Goal: Task Accomplishment & Management: Use online tool/utility

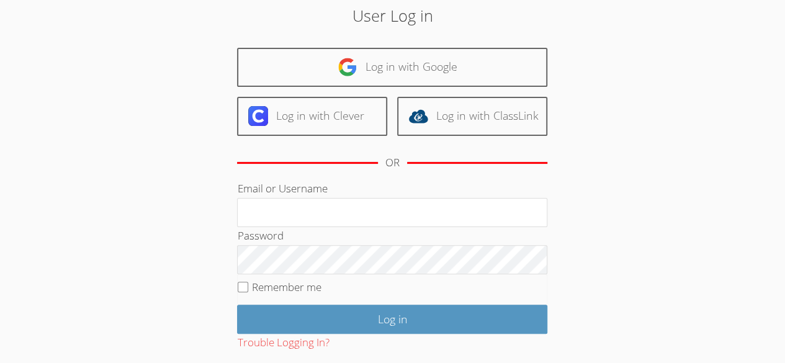
scroll to position [51, 0]
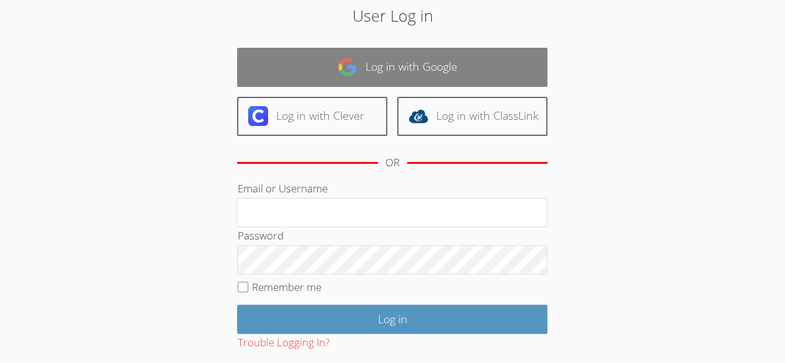
click at [514, 78] on link "Log in with Google" at bounding box center [392, 67] width 310 height 39
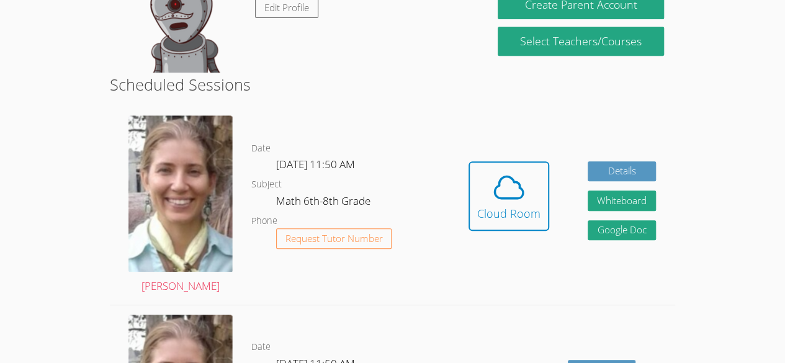
scroll to position [253, 0]
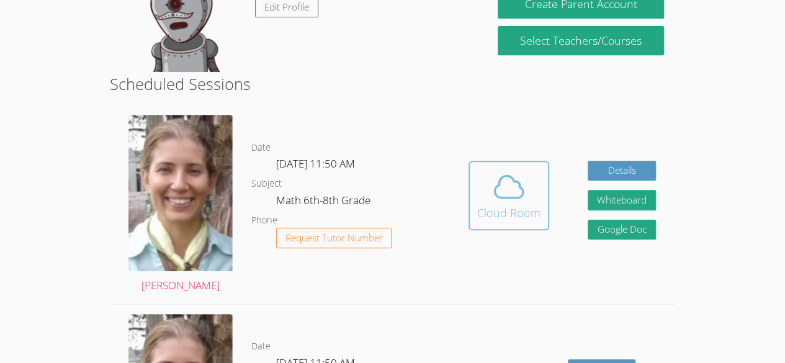
click at [499, 203] on icon at bounding box center [508, 186] width 35 height 35
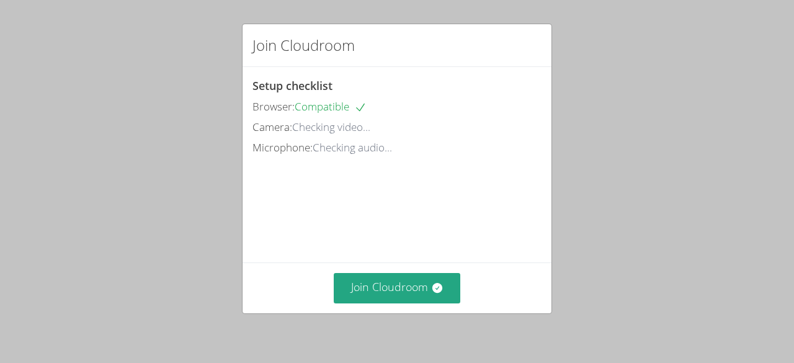
click at [621, 188] on div "Join Cloudroom Setup checklist Browser: Compatible Camera: Checking video... Mi…" at bounding box center [397, 181] width 794 height 363
drag, startPoint x: 27, startPoint y: 355, endPoint x: 38, endPoint y: 370, distance: 18.6
click at [38, 362] on html "Join Cloudroom Setup checklist Browser: Compatible Camera: Ready to go! Microph…" at bounding box center [397, 181] width 794 height 363
click at [674, 186] on div "Join Cloudroom Setup checklist Browser: Compatible Camera: Ready to go! Microph…" at bounding box center [397, 181] width 794 height 363
drag, startPoint x: 674, startPoint y: 186, endPoint x: 684, endPoint y: 198, distance: 15.9
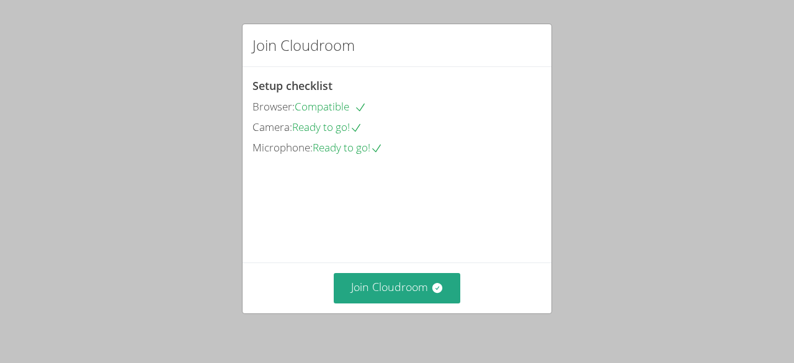
click at [684, 198] on div "Join Cloudroom Setup checklist Browser: Compatible Camera: Ready to go! Microph…" at bounding box center [397, 181] width 794 height 363
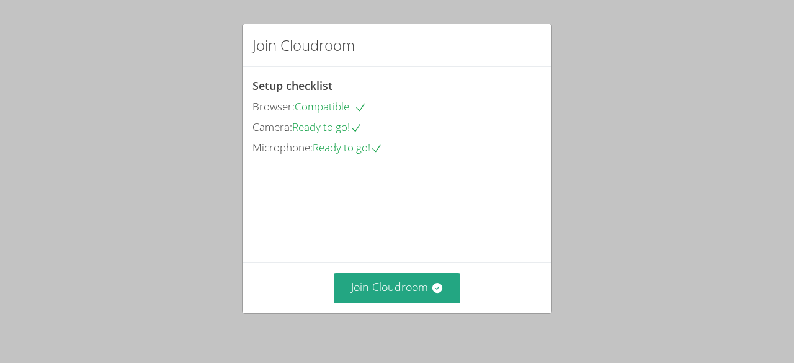
click at [684, 198] on div "Join Cloudroom Setup checklist Browser: Compatible Camera: Ready to go! Microph…" at bounding box center [397, 181] width 794 height 363
drag, startPoint x: 683, startPoint y: 198, endPoint x: 775, endPoint y: 228, distance: 96.1
click at [775, 228] on div "Join Cloudroom Setup checklist Browser: Compatible Camera: Ready to go! Microph…" at bounding box center [397, 181] width 794 height 363
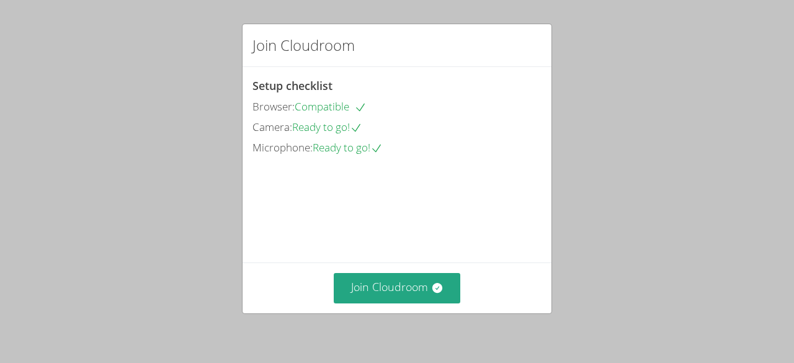
click at [775, 228] on div "Join Cloudroom Setup checklist Browser: Compatible Camera: Ready to go! Microph…" at bounding box center [397, 181] width 794 height 363
click at [792, 291] on div "Join Cloudroom Setup checklist Browser: Compatible Camera: Ready to go! Microph…" at bounding box center [397, 181] width 794 height 363
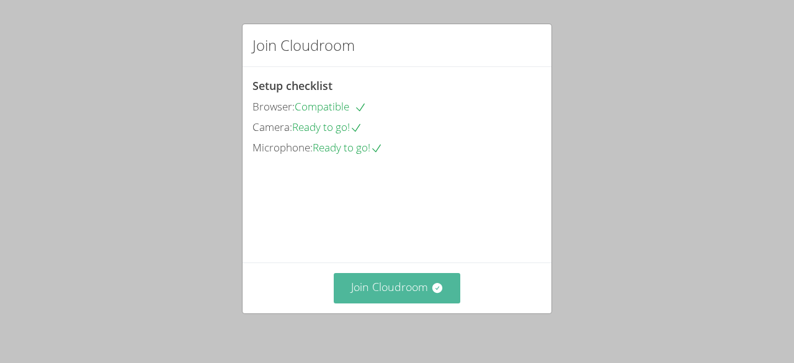
click at [432, 285] on icon at bounding box center [437, 288] width 10 height 10
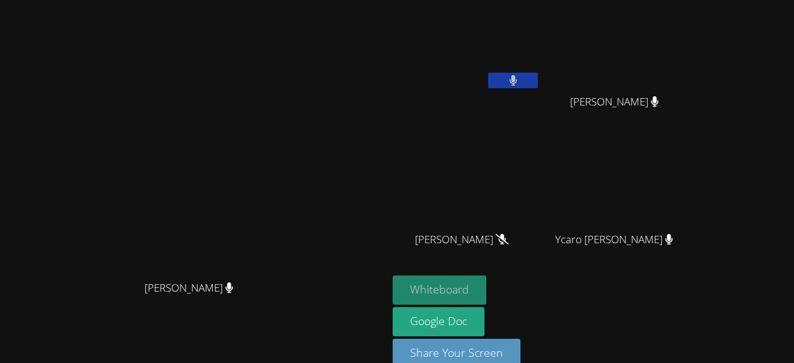
click at [486, 288] on button "Whiteboard" at bounding box center [440, 289] width 94 height 29
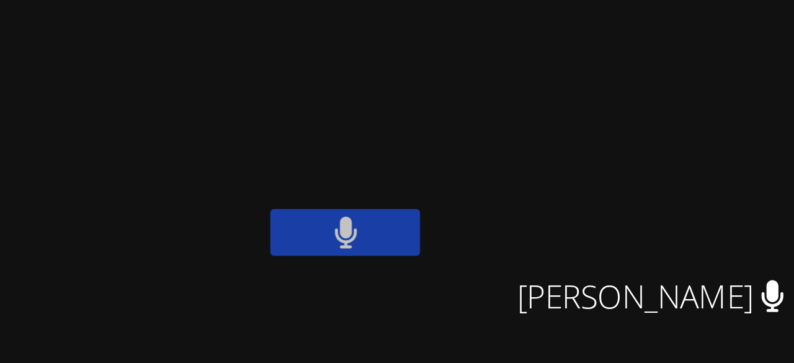
click at [659, 99] on span "[PERSON_NAME]" at bounding box center [614, 102] width 89 height 18
click at [637, 104] on span "[PERSON_NAME]" at bounding box center [614, 102] width 89 height 18
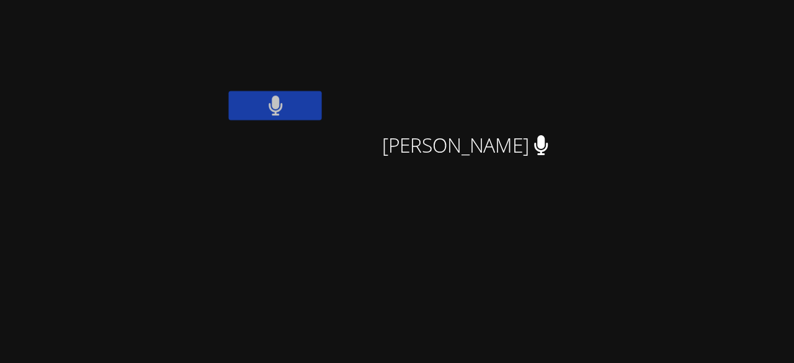
scroll to position [20, 0]
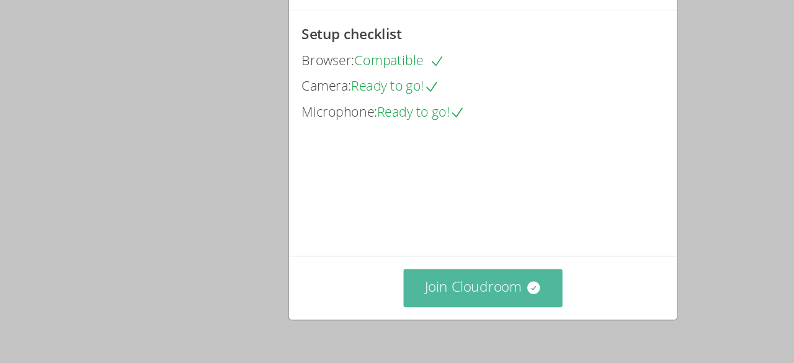
click at [440, 293] on button "Join Cloudroom" at bounding box center [397, 288] width 127 height 30
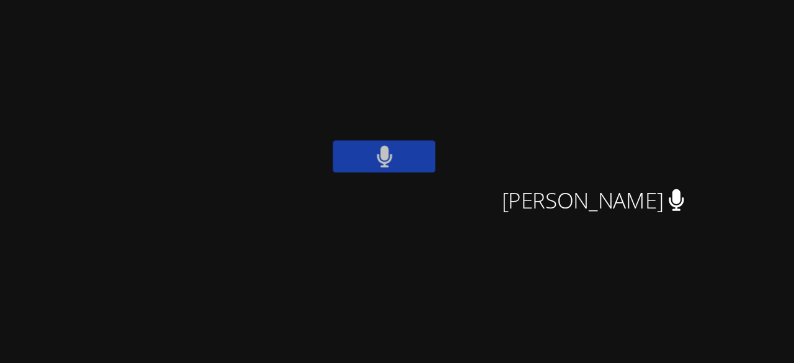
click at [540, 36] on video at bounding box center [467, 46] width 148 height 83
click at [540, 35] on video at bounding box center [467, 46] width 148 height 83
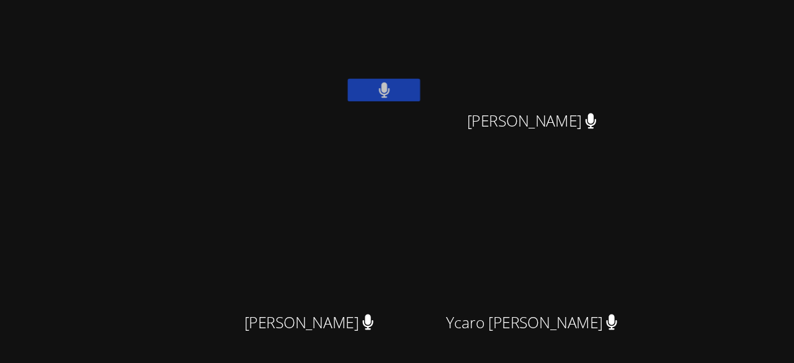
scroll to position [17, 0]
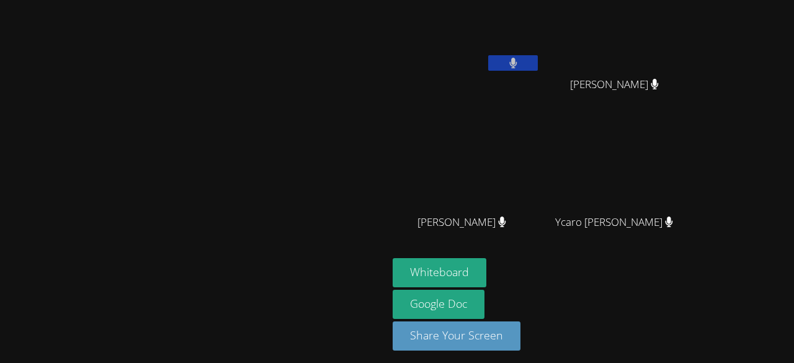
click at [506, 64] on video at bounding box center [467, 29] width 148 height 83
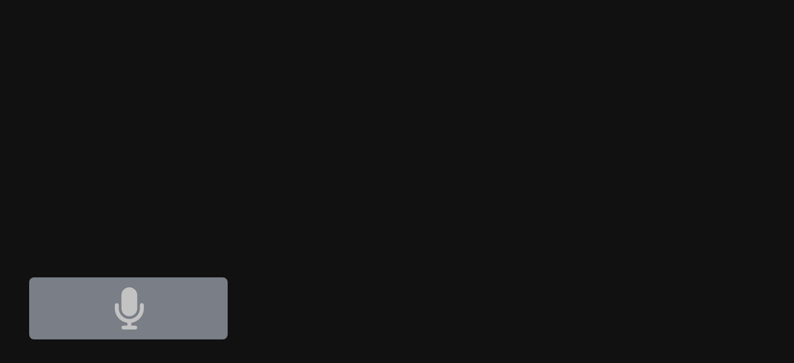
scroll to position [2, 0]
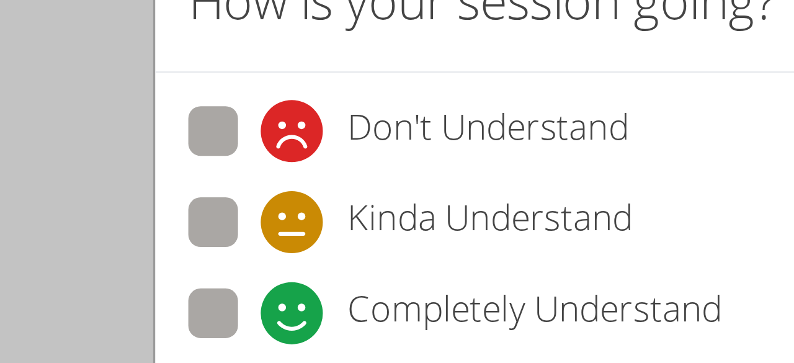
click at [274, 148] on span at bounding box center [274, 148] width 0 height 0
click at [274, 138] on input "Completely Understand" at bounding box center [279, 136] width 11 height 11
radio input "true"
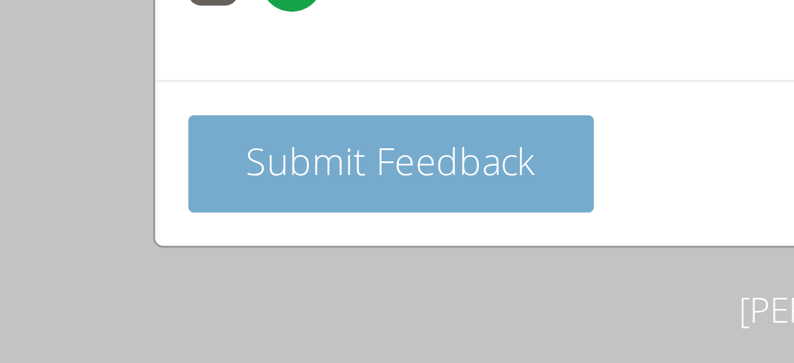
click at [342, 197] on span "Submit Feedback" at bounding box center [313, 192] width 87 height 15
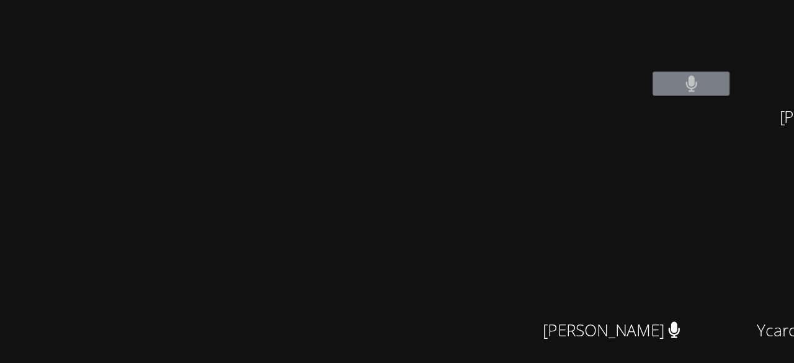
scroll to position [0, 0]
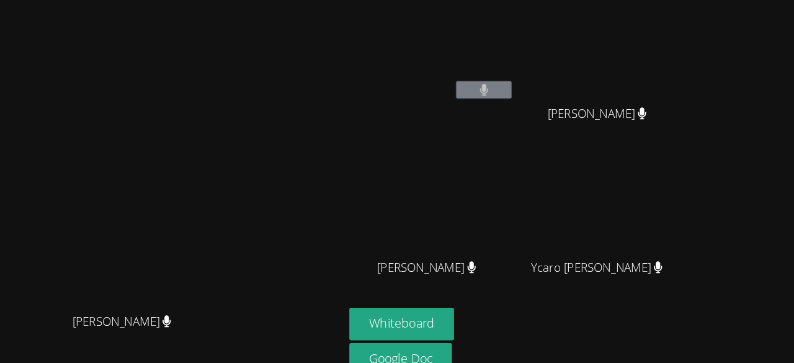
click at [540, 62] on video at bounding box center [467, 46] width 148 height 83
